Goal: Transaction & Acquisition: Purchase product/service

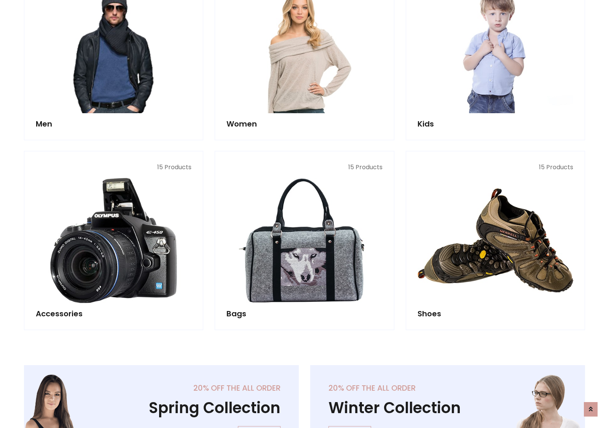
scroll to position [255, 0]
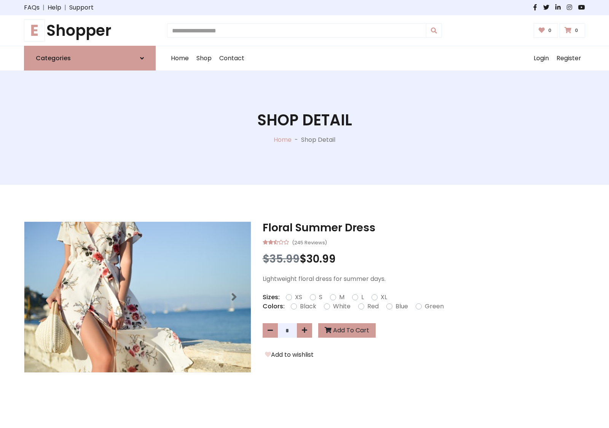
click at [90, 30] on h1 "E Shopper" at bounding box center [90, 30] width 132 height 18
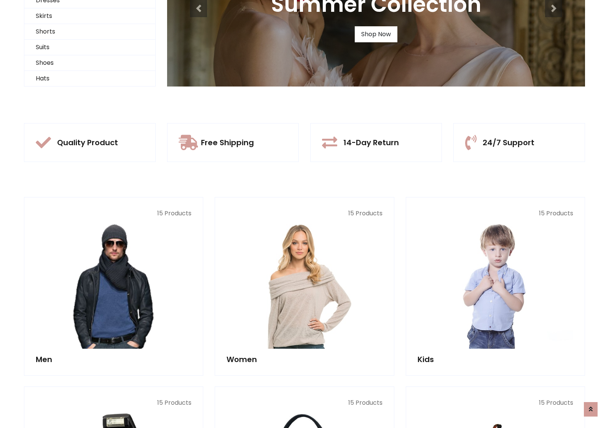
scroll to position [73, 0]
